Goal: Task Accomplishment & Management: Complete application form

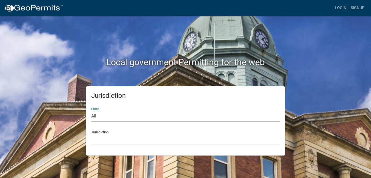
click at [94, 114] on select "All [US_STATE] [US_STATE] [US_STATE] [US_STATE] [US_STATE] [US_STATE] [US_STATE…" at bounding box center [185, 115] width 189 height 11
select select "[US_STATE]"
click at [91, 110] on select "All [US_STATE] [US_STATE] [US_STATE] [US_STATE] [US_STATE] [US_STATE] [US_STATE…" at bounding box center [185, 115] width 189 height 11
click at [102, 140] on select "City of [GEOGRAPHIC_DATA], [US_STATE] City of [GEOGRAPHIC_DATA], [US_STATE] Cit…" at bounding box center [185, 139] width 189 height 11
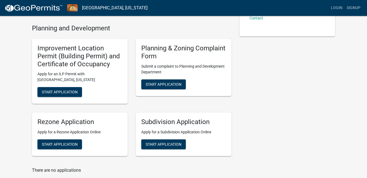
scroll to position [120, 0]
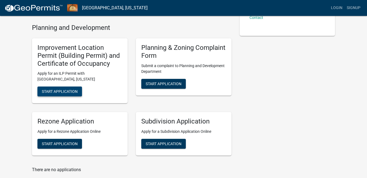
click at [62, 92] on span "Start Application" at bounding box center [60, 91] width 36 height 4
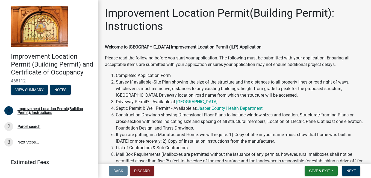
click at [218, 70] on div "Welcome to [GEOGRAPHIC_DATA] Improvement Location Permit (ILP) Application. Ple…" at bounding box center [235, 118] width 260 height 149
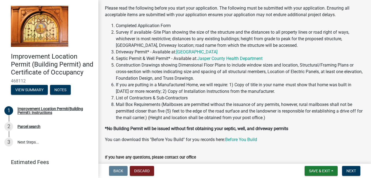
scroll to position [93, 0]
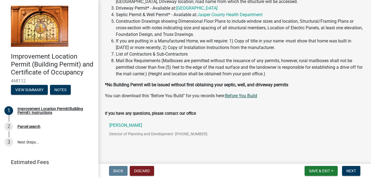
click at [239, 95] on link "Before You Build" at bounding box center [241, 95] width 32 height 5
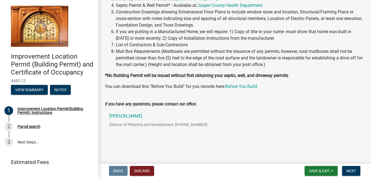
scroll to position [104, 0]
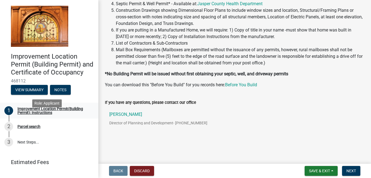
click at [44, 114] on div "Improvement Location Permit(Building Permit): Instructions" at bounding box center [53, 111] width 72 height 8
click at [42, 114] on div "Improvement Location Permit(Building Permit): Instructions" at bounding box center [53, 111] width 72 height 8
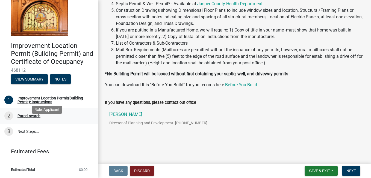
scroll to position [10, 0]
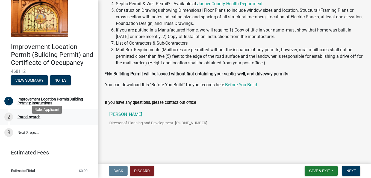
click at [27, 119] on div "Parcel search" at bounding box center [28, 117] width 23 height 4
click at [348, 171] on span "Next" at bounding box center [352, 170] width 10 height 4
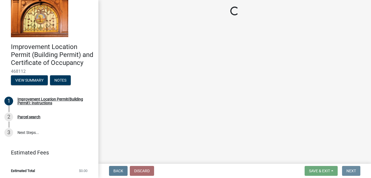
scroll to position [0, 0]
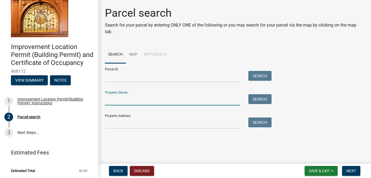
click at [121, 101] on input "Property Owner:" at bounding box center [172, 99] width 135 height 11
type input "[PERSON_NAME] [PERSON_NAME]"
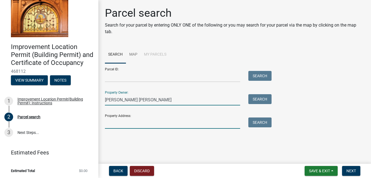
type input "1983 E 400 N"
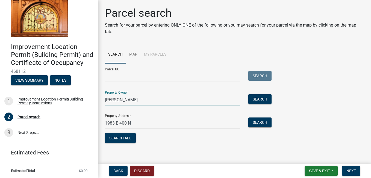
click at [125, 100] on input "[PERSON_NAME]" at bounding box center [172, 99] width 135 height 11
type input "J"
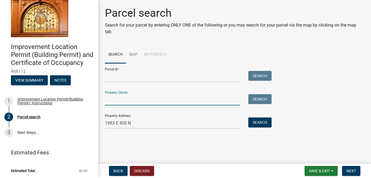
click at [117, 98] on input "Property Owner:" at bounding box center [172, 99] width 135 height 11
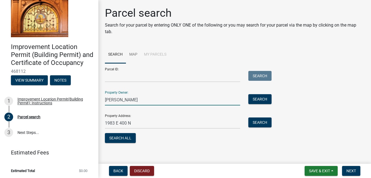
type input "[PERSON_NAME]"
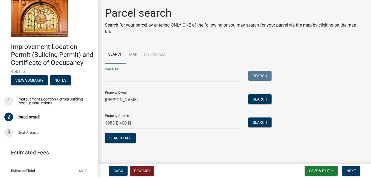
click at [123, 78] on input "Parcel ID:" at bounding box center [172, 76] width 135 height 11
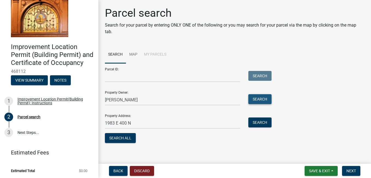
click at [254, 99] on button "Search" at bounding box center [259, 99] width 23 height 10
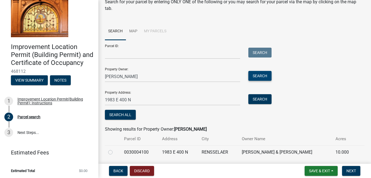
scroll to position [42, 0]
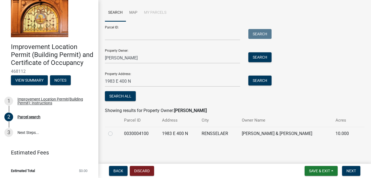
click at [269, 132] on td "[PERSON_NAME] & [PERSON_NAME]" at bounding box center [286, 133] width 94 height 13
click at [115, 130] on label at bounding box center [115, 130] width 0 height 0
click at [115, 133] on input "radio" at bounding box center [117, 132] width 4 height 4
radio input "true"
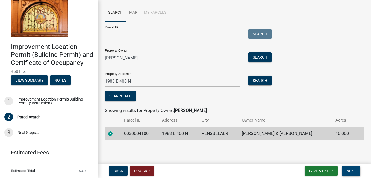
click at [353, 168] on button "Next" at bounding box center [351, 171] width 18 height 10
click at [351, 172] on span "Next" at bounding box center [352, 170] width 10 height 4
click at [115, 130] on label at bounding box center [115, 130] width 0 height 0
click at [115, 134] on input "radio" at bounding box center [117, 132] width 4 height 4
click at [351, 169] on span "Next" at bounding box center [352, 170] width 10 height 4
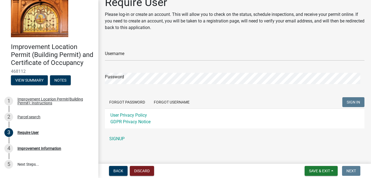
scroll to position [15, 0]
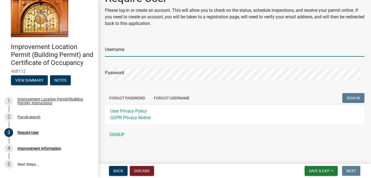
click at [121, 52] on input "Username" at bounding box center [235, 50] width 260 height 11
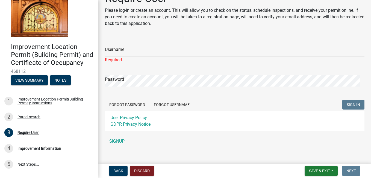
click at [119, 134] on div "Username Required Password Forgot Password Forgot Username SIGN IN User Privacy…" at bounding box center [235, 92] width 260 height 109
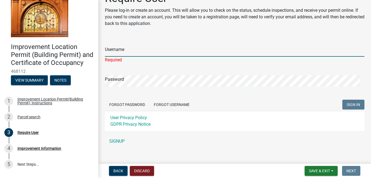
click at [120, 47] on input "Username" at bounding box center [235, 50] width 260 height 11
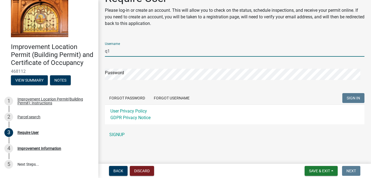
type input "q"
type input "Aquacop12"
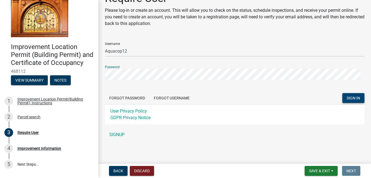
click at [349, 99] on span "SIGN IN" at bounding box center [353, 98] width 13 height 4
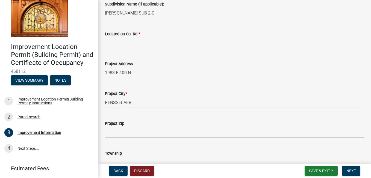
scroll to position [164, 0]
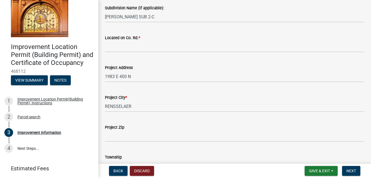
click at [128, 53] on wm-data-entity-input "Located on Co. Rd. *" at bounding box center [235, 42] width 260 height 30
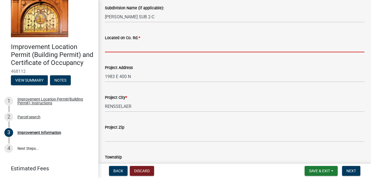
click at [127, 42] on input "Located on Co. Rd. *" at bounding box center [235, 46] width 260 height 11
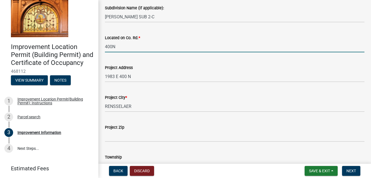
click at [111, 46] on input "400N" at bounding box center [235, 46] width 260 height 11
type input "400 N"
click at [121, 127] on label "Project Zip" at bounding box center [114, 127] width 19 height 4
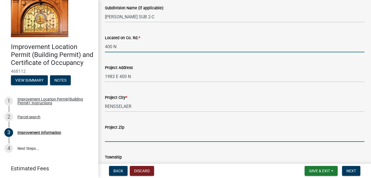
click at [121, 130] on input "Project Zip" at bounding box center [235, 135] width 260 height 11
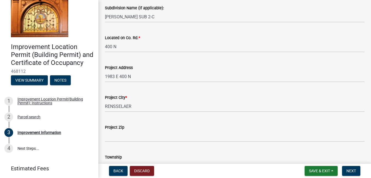
click at [121, 128] on label "Project Zip" at bounding box center [114, 127] width 19 height 4
click at [121, 130] on input "Project Zip" at bounding box center [235, 135] width 260 height 11
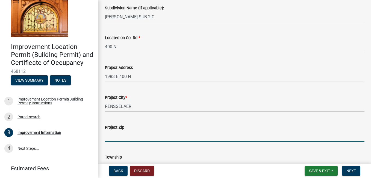
drag, startPoint x: 121, startPoint y: 128, endPoint x: 119, endPoint y: 136, distance: 8.6
click at [119, 136] on input "Project Zip" at bounding box center [235, 135] width 260 height 11
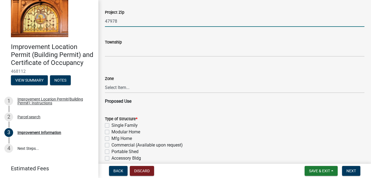
scroll to position [190, 0]
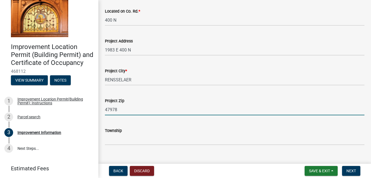
type input "47978"
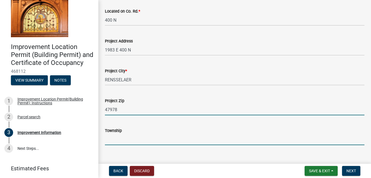
click at [217, 143] on input "Township" at bounding box center [235, 139] width 260 height 11
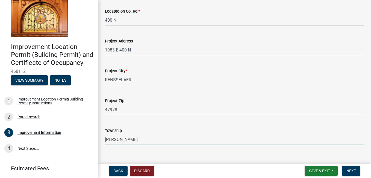
type input "[PERSON_NAME]"
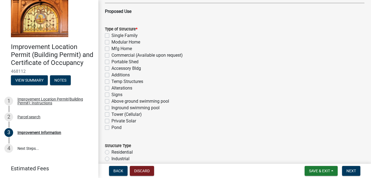
scroll to position [379, 0]
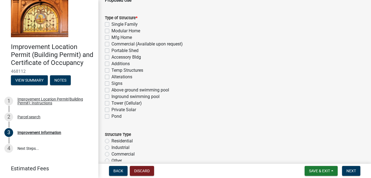
click at [111, 57] on label "Accessory Bldg" at bounding box center [126, 57] width 30 height 7
click at [111, 57] on input "Accessory Bldg" at bounding box center [113, 56] width 4 height 4
checkbox input "true"
checkbox input "false"
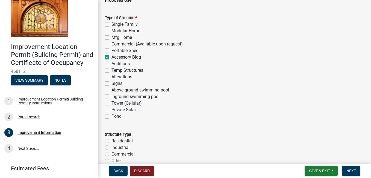
checkbox input "false"
checkbox input "true"
checkbox input "false"
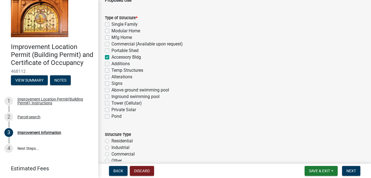
checkbox input "false"
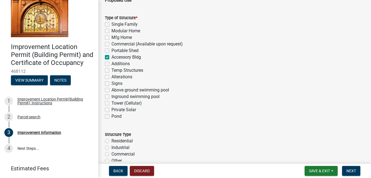
checkbox input "false"
click at [111, 140] on label "Residential" at bounding box center [121, 140] width 21 height 7
click at [111, 140] on input "Residential" at bounding box center [113, 139] width 4 height 4
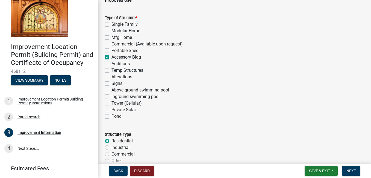
radio input "true"
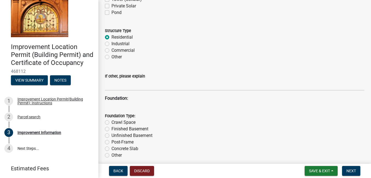
scroll to position [486, 0]
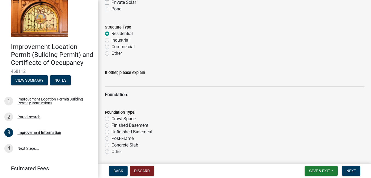
click at [111, 145] on label "Concrete Slab" at bounding box center [124, 145] width 27 height 7
click at [111, 145] on input "Concrete Slab" at bounding box center [113, 144] width 4 height 4
radio input "true"
click at [111, 53] on label "Other" at bounding box center [116, 53] width 10 height 7
click at [111, 53] on input "Other" at bounding box center [113, 52] width 4 height 4
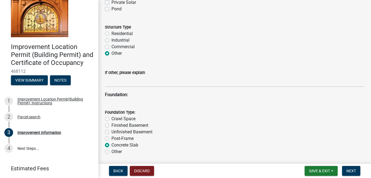
radio input "true"
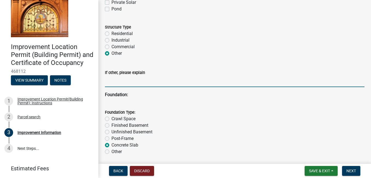
click at [110, 84] on input "If other, please explain" at bounding box center [235, 81] width 260 height 11
type input "S"
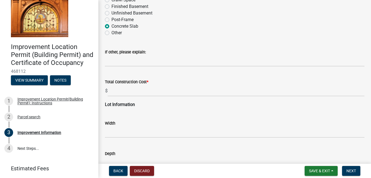
scroll to position [607, 0]
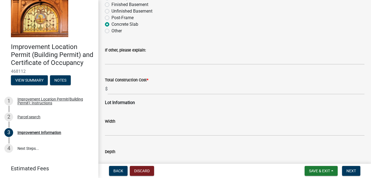
type input "Detached Garage"
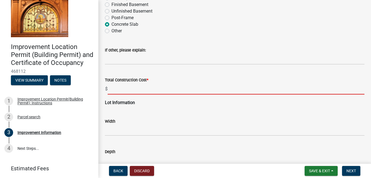
click at [149, 88] on input "text" at bounding box center [236, 88] width 257 height 11
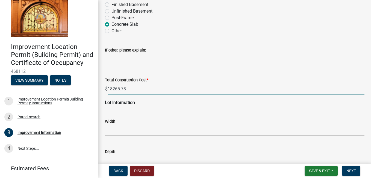
type input "18265.73"
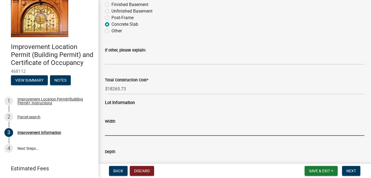
click at [119, 129] on input "text" at bounding box center [235, 129] width 260 height 11
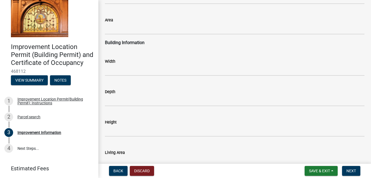
scroll to position [773, 0]
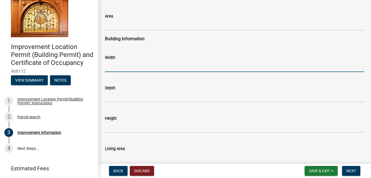
click at [110, 66] on input "text" at bounding box center [235, 66] width 260 height 11
type input "2"
type input "34"
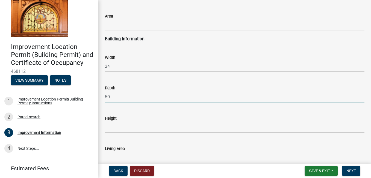
type input "50"
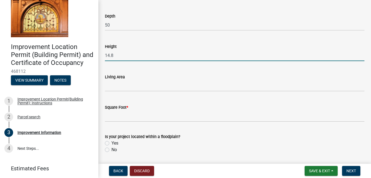
scroll to position [816, 0]
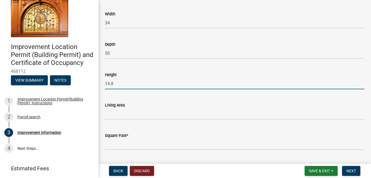
type input "14.8"
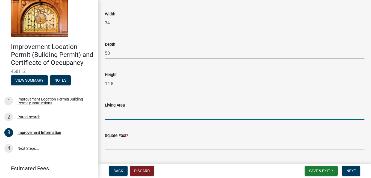
click at [123, 116] on input "text" at bounding box center [235, 113] width 260 height 11
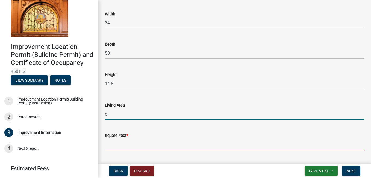
type input "0"
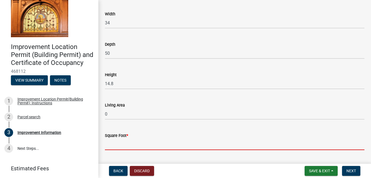
click at [119, 144] on input "text" at bounding box center [235, 144] width 260 height 11
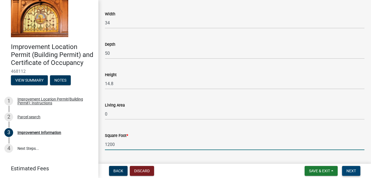
type input "1200"
click at [350, 172] on span "Next" at bounding box center [352, 170] width 10 height 4
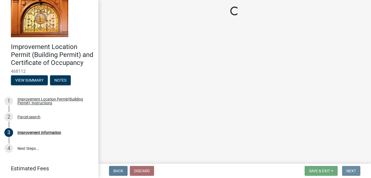
scroll to position [0, 0]
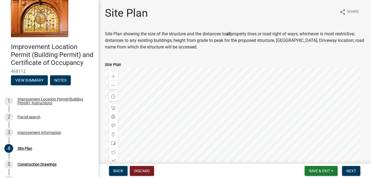
click at [233, 127] on div at bounding box center [235, 136] width 260 height 137
click at [195, 125] on div at bounding box center [235, 136] width 260 height 137
click at [193, 169] on div at bounding box center [235, 136] width 260 height 137
click at [198, 119] on div at bounding box center [235, 136] width 260 height 137
click at [205, 115] on div at bounding box center [235, 136] width 260 height 137
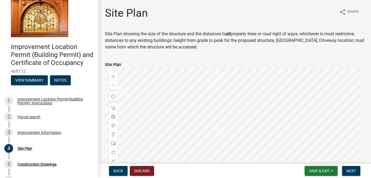
click at [204, 119] on div at bounding box center [235, 136] width 260 height 137
click at [214, 92] on div at bounding box center [235, 136] width 260 height 137
click at [214, 84] on div at bounding box center [235, 136] width 260 height 137
click at [211, 88] on div at bounding box center [235, 136] width 260 height 137
click at [113, 125] on span at bounding box center [113, 125] width 4 height 4
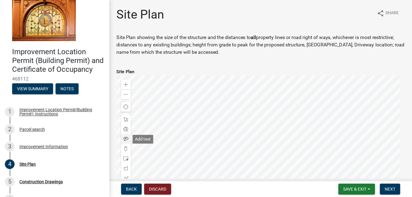
scroll to position [43, 0]
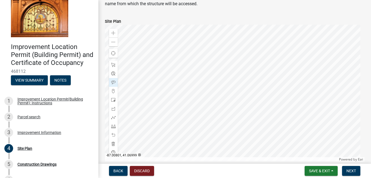
click at [145, 42] on div at bounding box center [235, 93] width 260 height 137
click at [113, 92] on span at bounding box center [113, 91] width 4 height 4
click at [192, 56] on div at bounding box center [235, 93] width 260 height 137
click at [114, 119] on span at bounding box center [113, 117] width 4 height 4
click at [113, 119] on span at bounding box center [113, 117] width 4 height 4
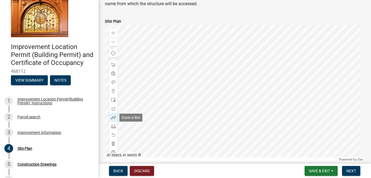
click at [113, 119] on span at bounding box center [113, 117] width 4 height 4
click at [114, 117] on span at bounding box center [113, 117] width 4 height 4
click at [142, 57] on div at bounding box center [235, 93] width 260 height 137
click at [154, 57] on div at bounding box center [235, 93] width 260 height 137
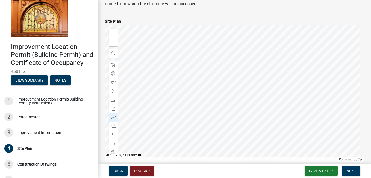
click at [223, 58] on div at bounding box center [235, 93] width 260 height 137
click at [138, 58] on div at bounding box center [235, 93] width 260 height 137
click at [139, 41] on div at bounding box center [235, 93] width 260 height 137
click at [210, 42] on div at bounding box center [235, 93] width 260 height 137
click at [209, 58] on div at bounding box center [235, 93] width 260 height 137
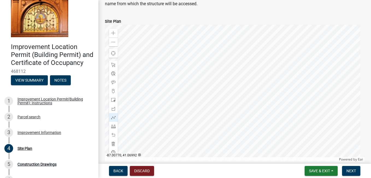
click at [209, 58] on div at bounding box center [235, 93] width 260 height 137
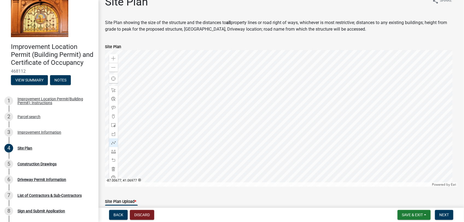
scroll to position [9, 0]
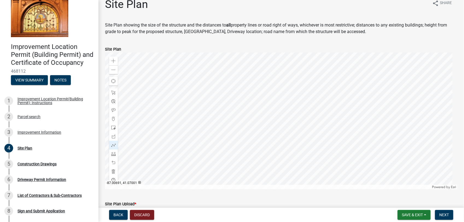
click at [346, 72] on div at bounding box center [281, 120] width 352 height 137
click at [346, 71] on div at bounding box center [281, 120] width 352 height 137
click at [114, 59] on span at bounding box center [113, 61] width 4 height 4
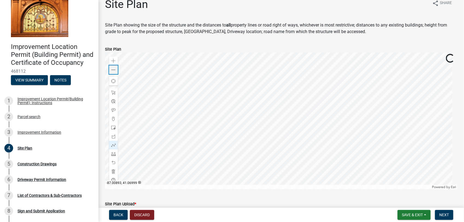
click at [112, 68] on span at bounding box center [113, 70] width 4 height 4
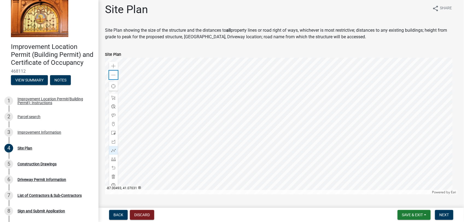
scroll to position [0, 0]
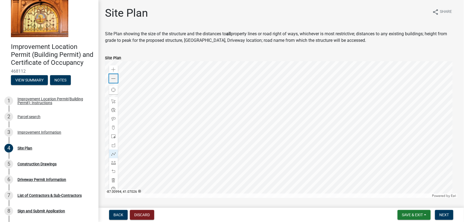
click at [112, 78] on span at bounding box center [113, 79] width 4 height 4
click at [113, 177] on span at bounding box center [113, 180] width 4 height 4
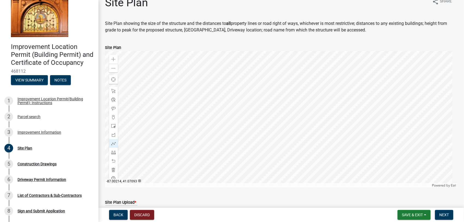
scroll to position [11, 0]
click at [371, 109] on div at bounding box center [281, 118] width 352 height 137
click at [112, 170] on span at bounding box center [113, 169] width 4 height 4
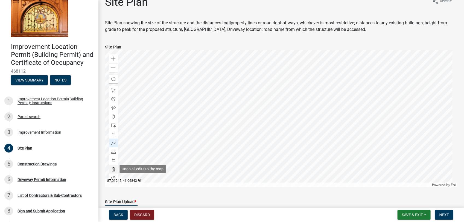
click at [112, 169] on span at bounding box center [113, 169] width 4 height 4
click at [201, 115] on div at bounding box center [281, 118] width 352 height 137
click at [113, 126] on span at bounding box center [113, 125] width 4 height 4
click at [113, 106] on span at bounding box center [113, 108] width 4 height 4
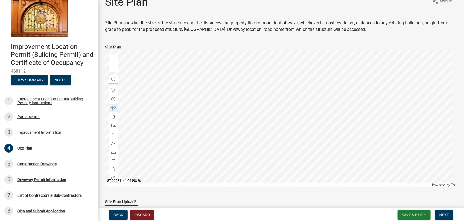
click at [217, 93] on div at bounding box center [281, 118] width 352 height 137
click at [213, 92] on div at bounding box center [281, 118] width 352 height 137
click at [214, 90] on div at bounding box center [281, 118] width 352 height 137
click at [113, 115] on span at bounding box center [113, 117] width 4 height 4
click at [112, 115] on span at bounding box center [113, 117] width 4 height 4
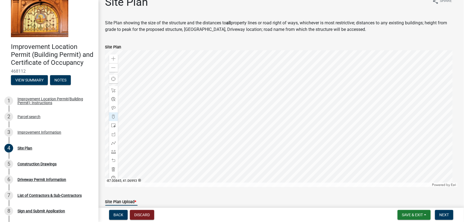
click at [249, 93] on div at bounding box center [281, 118] width 352 height 137
click at [115, 115] on div at bounding box center [113, 116] width 9 height 9
click at [252, 95] on div at bounding box center [281, 118] width 352 height 137
click at [281, 94] on div at bounding box center [281, 118] width 352 height 137
click at [260, 96] on div at bounding box center [281, 118] width 352 height 137
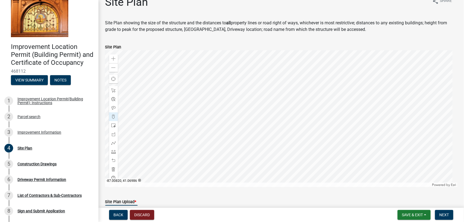
click at [270, 96] on div at bounding box center [281, 118] width 352 height 137
click at [114, 162] on span at bounding box center [113, 160] width 4 height 4
click at [113, 89] on span at bounding box center [113, 90] width 4 height 4
click at [113, 123] on span at bounding box center [113, 125] width 4 height 4
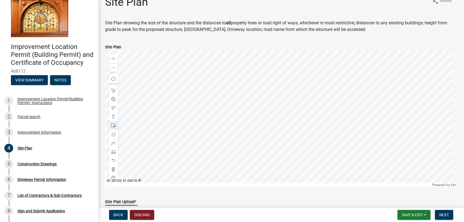
click at [294, 100] on div at bounding box center [281, 118] width 352 height 137
click at [121, 177] on div at bounding box center [281, 118] width 352 height 137
click at [113, 159] on span at bounding box center [113, 160] width 4 height 4
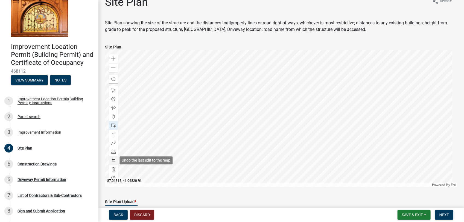
click at [113, 159] on span at bounding box center [113, 160] width 4 height 4
click at [267, 97] on div at bounding box center [281, 118] width 352 height 137
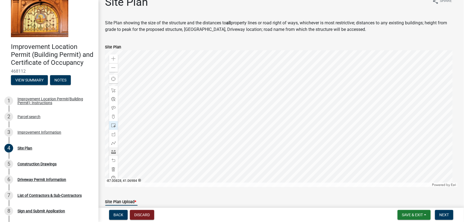
click at [267, 97] on div at bounding box center [281, 118] width 352 height 137
click at [254, 109] on div at bounding box center [281, 118] width 352 height 137
click at [113, 160] on span at bounding box center [113, 160] width 4 height 4
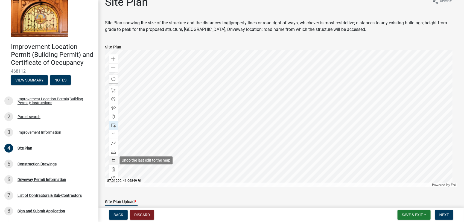
click at [113, 160] on span at bounding box center [113, 160] width 4 height 4
click at [114, 89] on span at bounding box center [113, 90] width 4 height 4
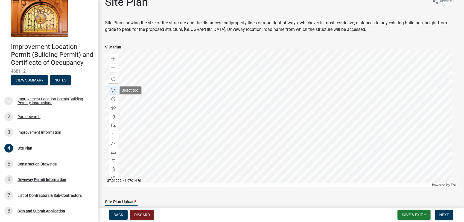
click at [114, 89] on span at bounding box center [113, 90] width 4 height 4
click at [160, 60] on div at bounding box center [281, 118] width 352 height 137
click at [167, 78] on div at bounding box center [281, 118] width 352 height 137
click at [371, 177] on span "Save & Exit" at bounding box center [412, 215] width 21 height 4
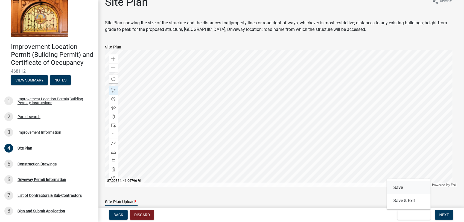
click at [371, 177] on button "Save" at bounding box center [409, 187] width 44 height 13
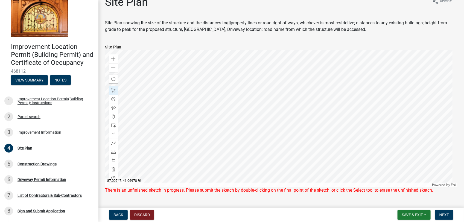
click at [289, 99] on div at bounding box center [281, 118] width 352 height 137
click at [266, 84] on div at bounding box center [281, 118] width 352 height 137
click at [314, 84] on div at bounding box center [281, 118] width 352 height 137
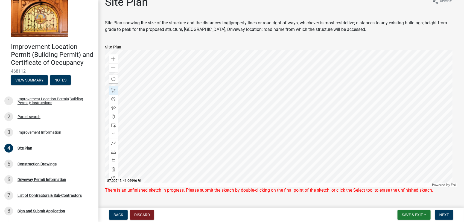
click at [314, 83] on div at bounding box center [281, 118] width 352 height 137
click at [290, 177] on div "Back Discard Save & Exit Save Save & Exit Next" at bounding box center [281, 215] width 357 height 10
click at [112, 89] on span at bounding box center [113, 90] width 4 height 4
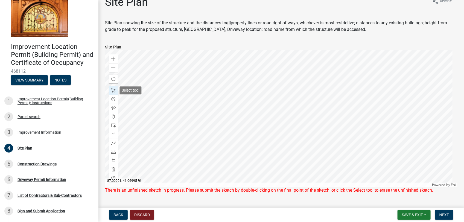
click at [112, 89] on span at bounding box center [113, 90] width 4 height 4
click at [154, 133] on div at bounding box center [281, 118] width 352 height 137
click at [172, 149] on div at bounding box center [281, 118] width 352 height 137
click at [121, 93] on div at bounding box center [281, 118] width 352 height 137
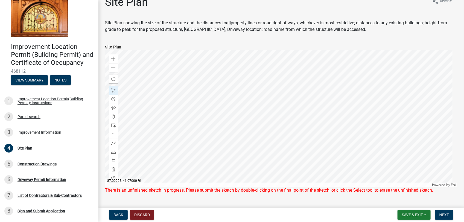
click at [121, 93] on div at bounding box center [281, 118] width 352 height 137
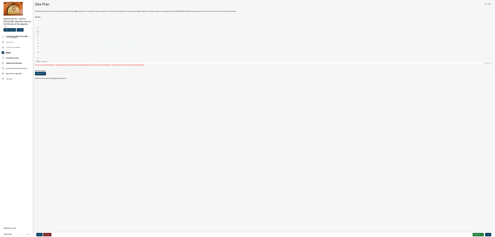
scroll to position [0, 0]
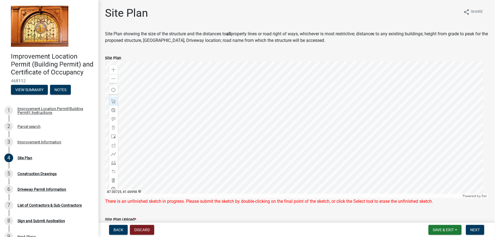
drag, startPoint x: 854, startPoint y: 193, endPoint x: 416, endPoint y: 39, distance: 464.4
click at [319, 147] on div at bounding box center [296, 129] width 383 height 137
click at [190, 148] on div at bounding box center [296, 129] width 383 height 137
click at [112, 77] on span at bounding box center [113, 79] width 4 height 4
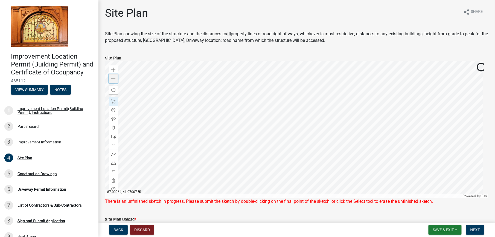
click at [112, 77] on span at bounding box center [113, 79] width 4 height 4
click at [357, 97] on div at bounding box center [296, 129] width 383 height 137
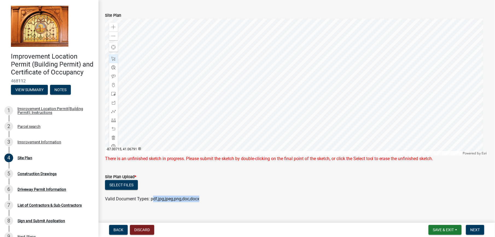
drag, startPoint x: 263, startPoint y: 232, endPoint x: 152, endPoint y: 215, distance: 112.0
click at [152, 177] on wm-app "Improvement Location Permit (Building Permit) and Certificate of Occupancy 4681…" at bounding box center [247, 118] width 495 height 237
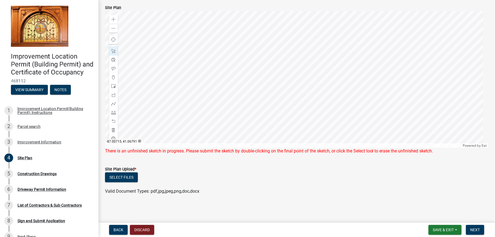
click at [278, 176] on div "Select files" at bounding box center [296, 177] width 383 height 11
click at [154, 177] on span "Valid Document Types: pdf,jpg,jpeg,png,doc,docx" at bounding box center [152, 190] width 94 height 5
click at [121, 176] on button "Select files" at bounding box center [121, 177] width 33 height 10
click at [291, 63] on div at bounding box center [296, 79] width 383 height 137
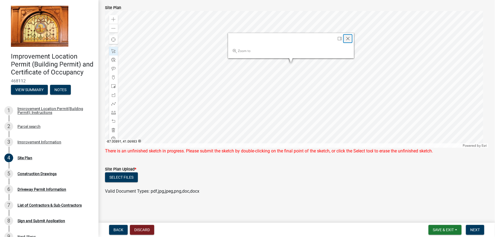
click at [348, 37] on span "Close" at bounding box center [347, 38] width 4 height 4
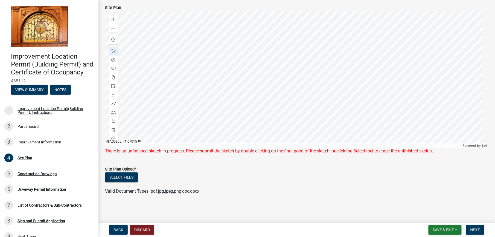
click at [290, 46] on div at bounding box center [296, 79] width 383 height 137
click at [260, 128] on div at bounding box center [296, 79] width 383 height 137
click at [112, 16] on div "Zoom in" at bounding box center [113, 19] width 9 height 9
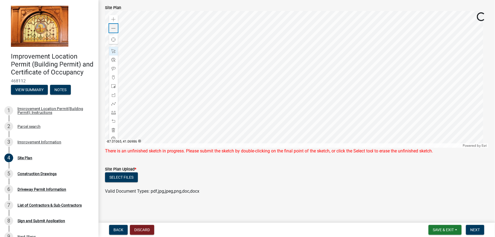
click at [113, 27] on span at bounding box center [113, 28] width 4 height 4
click at [371, 177] on button "Next" at bounding box center [475, 230] width 18 height 10
click at [121, 176] on button "Select files" at bounding box center [121, 177] width 33 height 10
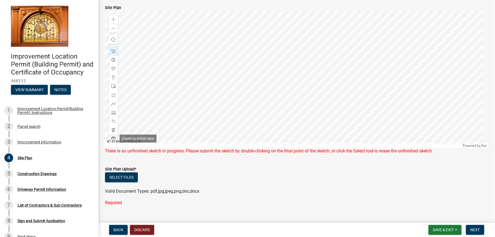
click at [113, 137] on span at bounding box center [113, 138] width 4 height 4
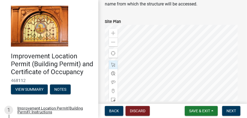
scroll to position [65, 0]
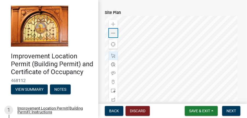
click at [113, 33] on span at bounding box center [113, 33] width 4 height 4
click at [113, 23] on span at bounding box center [113, 24] width 4 height 4
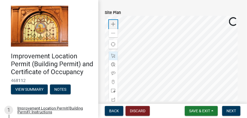
click at [113, 23] on span at bounding box center [113, 24] width 4 height 4
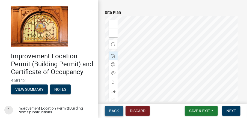
click at [117, 110] on span "Back" at bounding box center [114, 111] width 10 height 4
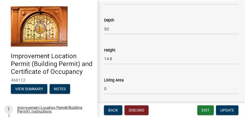
scroll to position [884, 0]
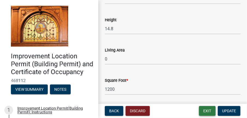
click at [208, 113] on button "Exit" at bounding box center [207, 111] width 17 height 10
